Goal: Navigation & Orientation: Go to known website

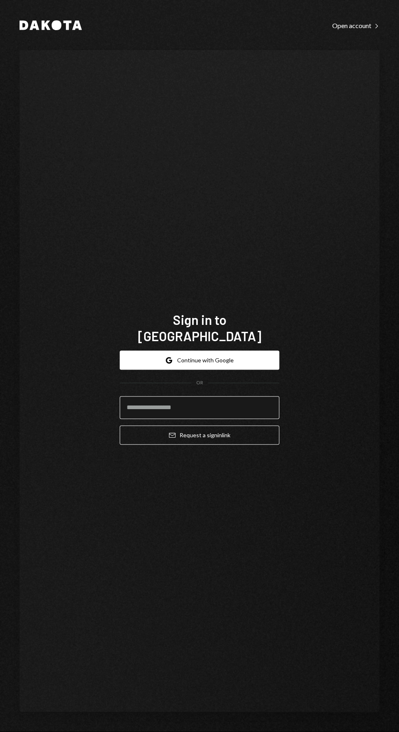
click at [227, 419] on input "email" at bounding box center [199, 407] width 159 height 23
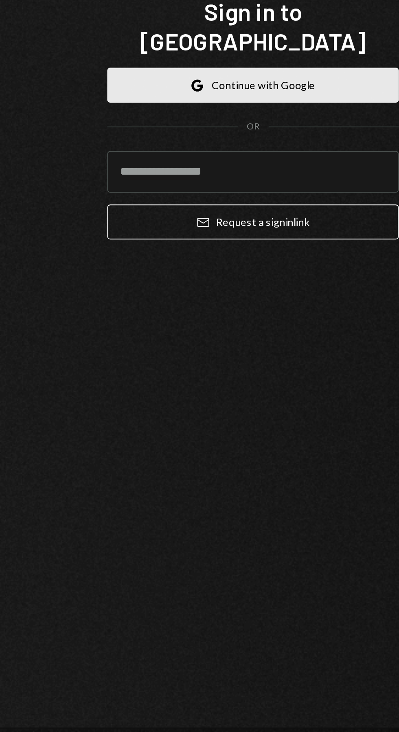
click at [237, 369] on button "Google Continue with Google" at bounding box center [199, 359] width 159 height 19
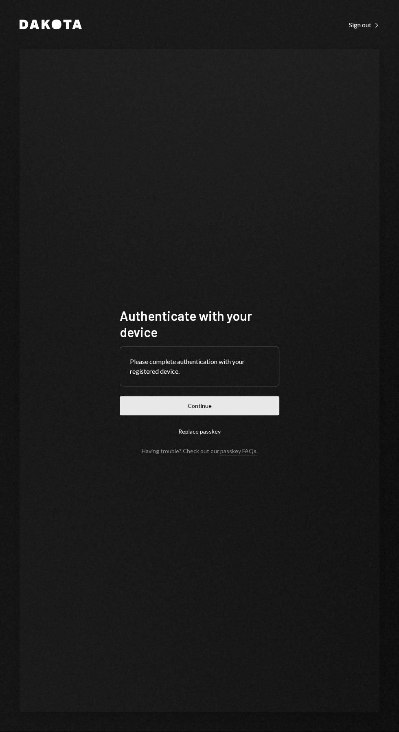
click at [233, 415] on button "Continue" at bounding box center [199, 405] width 159 height 19
